Goal: Check status: Check status

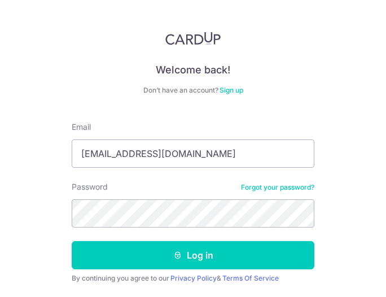
type input "[EMAIL_ADDRESS][DOMAIN_NAME]"
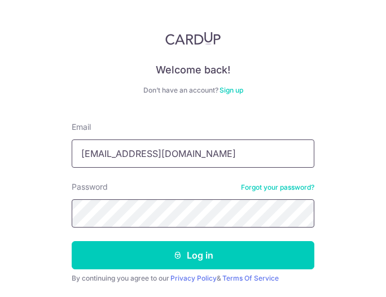
click at [72, 241] on button "Log in" at bounding box center [193, 255] width 243 height 28
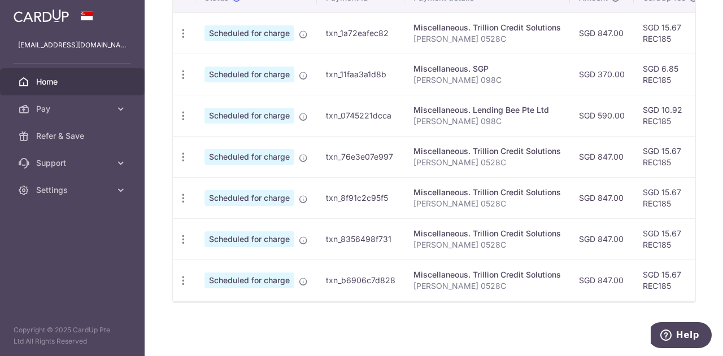
scroll to position [197, 0]
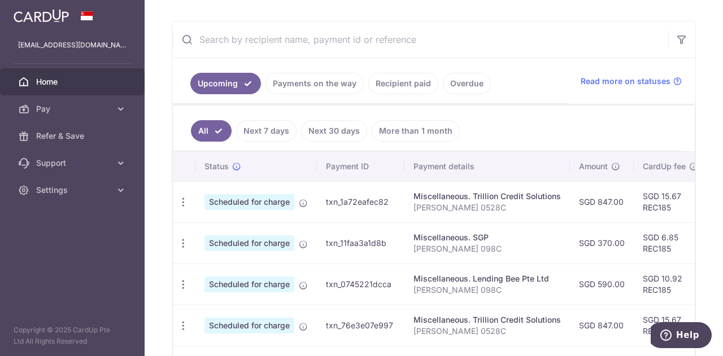
click at [311, 86] on link "Payments on the way" at bounding box center [314, 83] width 98 height 21
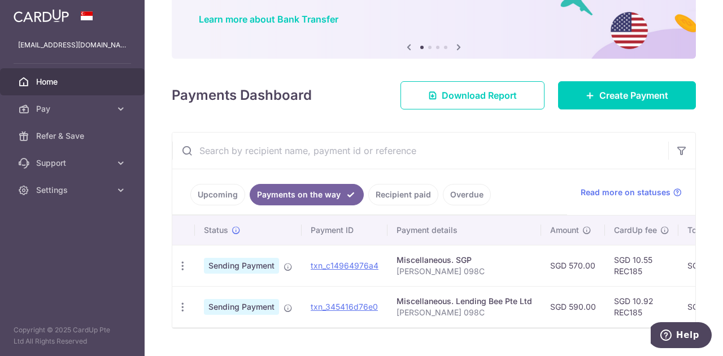
scroll to position [115, 0]
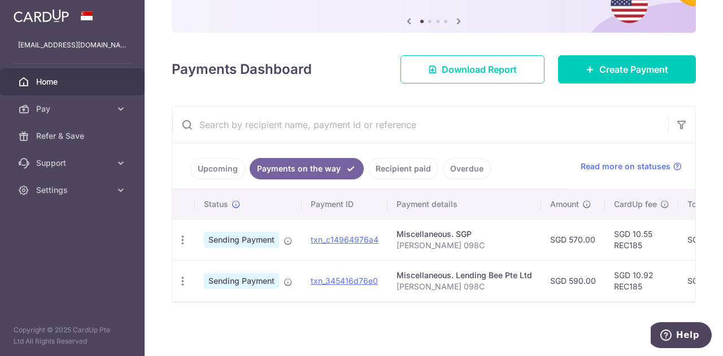
click at [386, 163] on link "Recipient paid" at bounding box center [403, 168] width 70 height 21
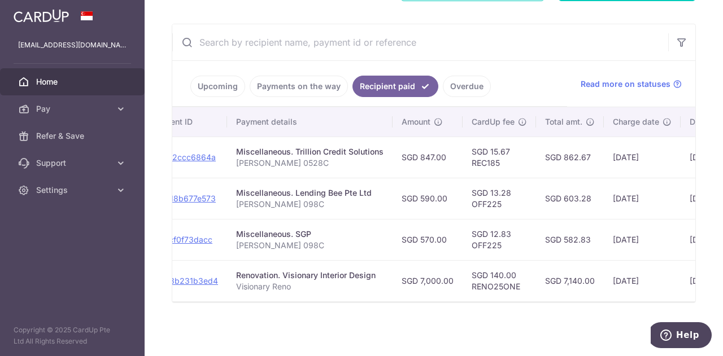
scroll to position [0, 105]
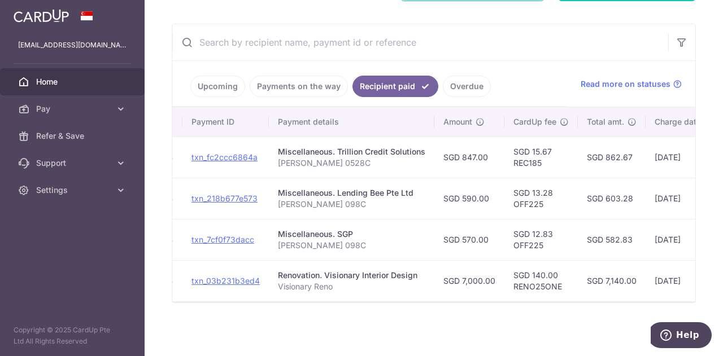
click at [284, 82] on link "Payments on the way" at bounding box center [299, 86] width 98 height 21
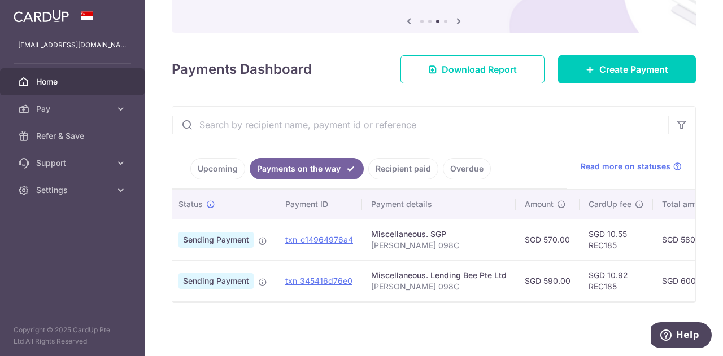
scroll to position [0, 0]
